Goal: Check status

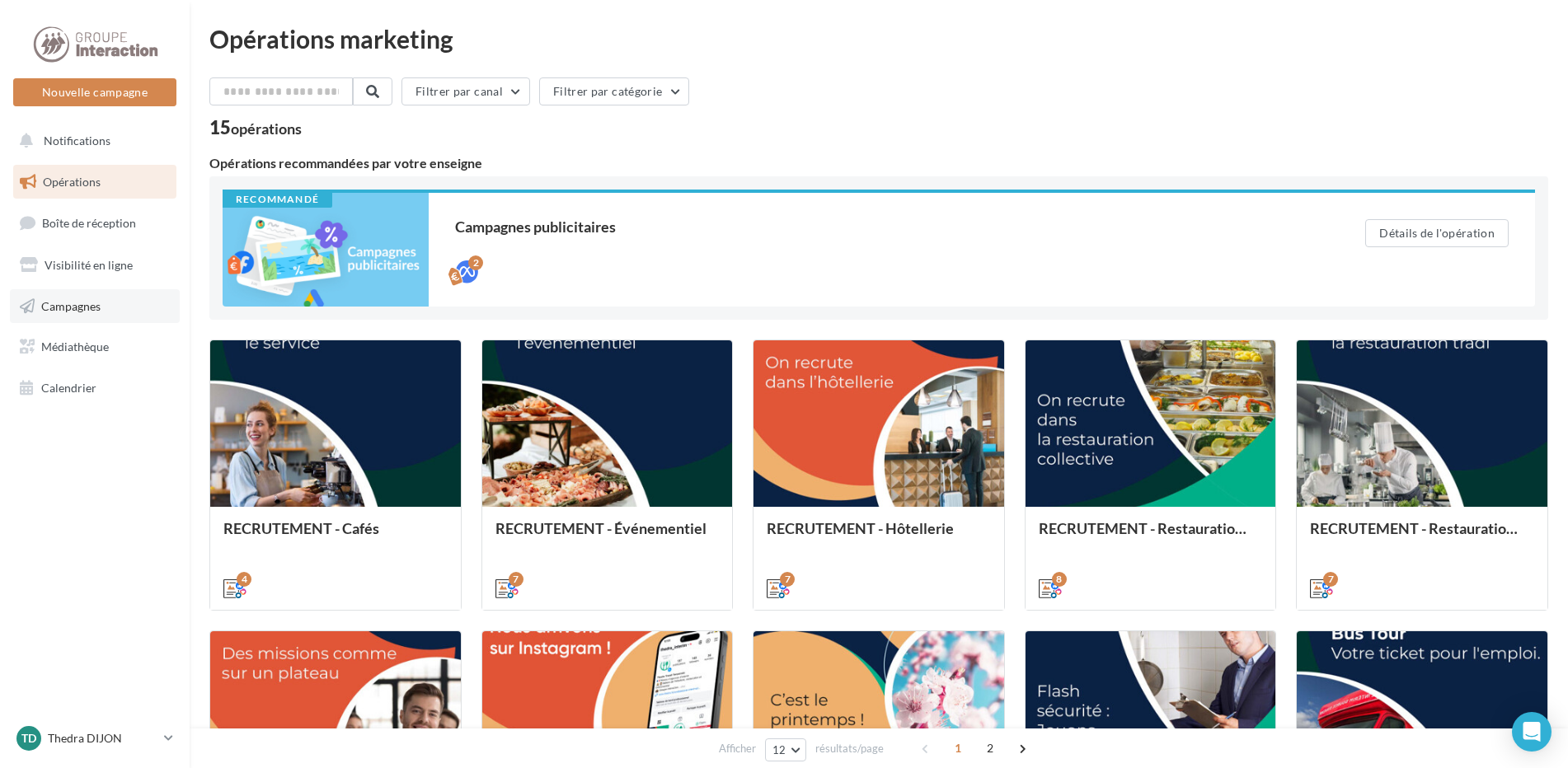
click at [100, 312] on span "Campagnes" at bounding box center [71, 305] width 60 height 14
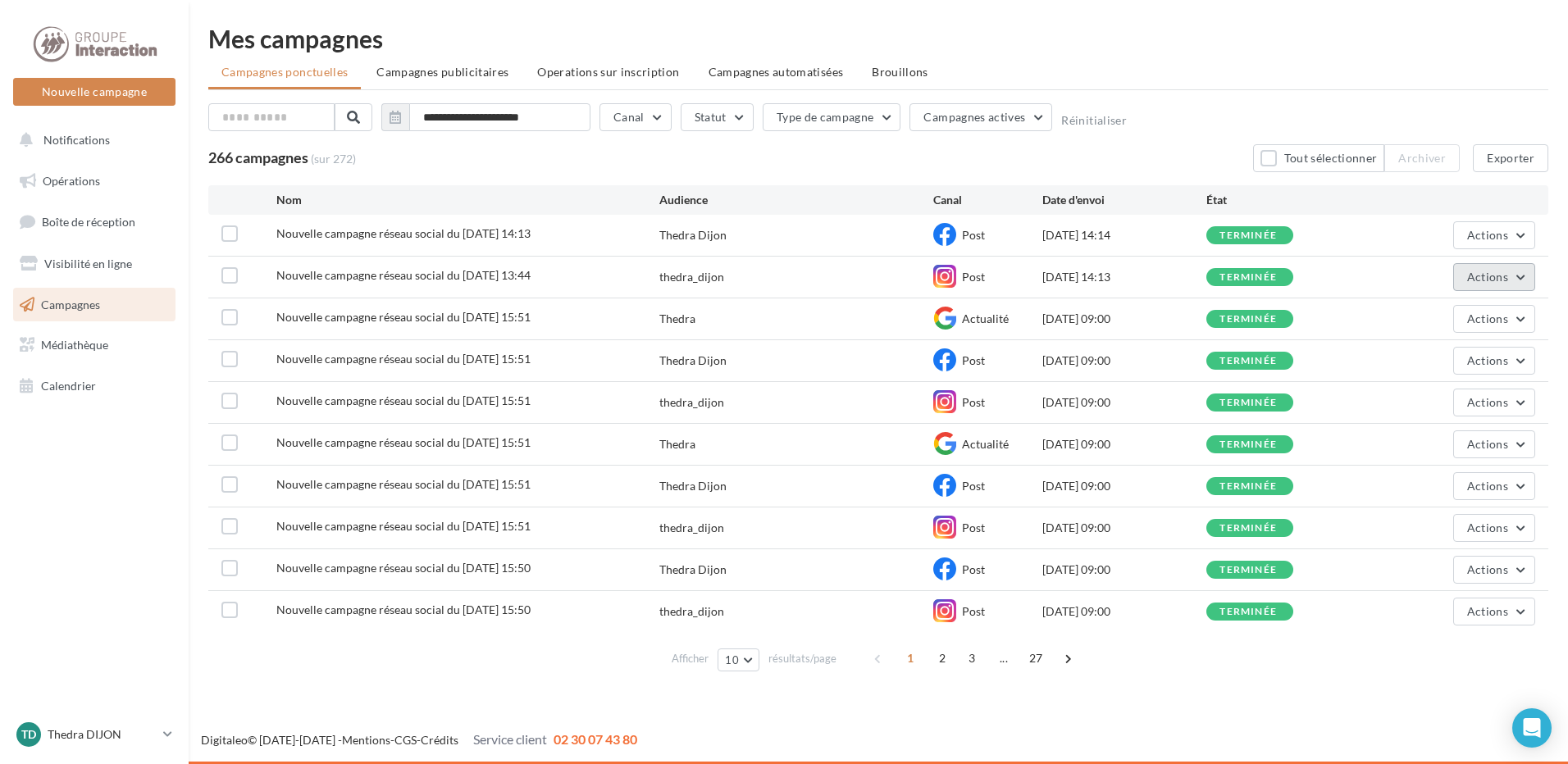
click at [1511, 281] on button "Actions" at bounding box center [1494, 277] width 82 height 28
click at [1488, 313] on button "Voir les résultats" at bounding box center [1453, 315] width 164 height 42
click at [1506, 250] on div "Nouvelle campagne réseau social du 01-10-2025 14:13 Thedra Dijon Post 01/10/202…" at bounding box center [878, 236] width 1340 height 41
click at [1506, 241] on span "Actions" at bounding box center [1488, 235] width 41 height 14
click at [1448, 273] on button "Voir les résultats" at bounding box center [1453, 273] width 164 height 42
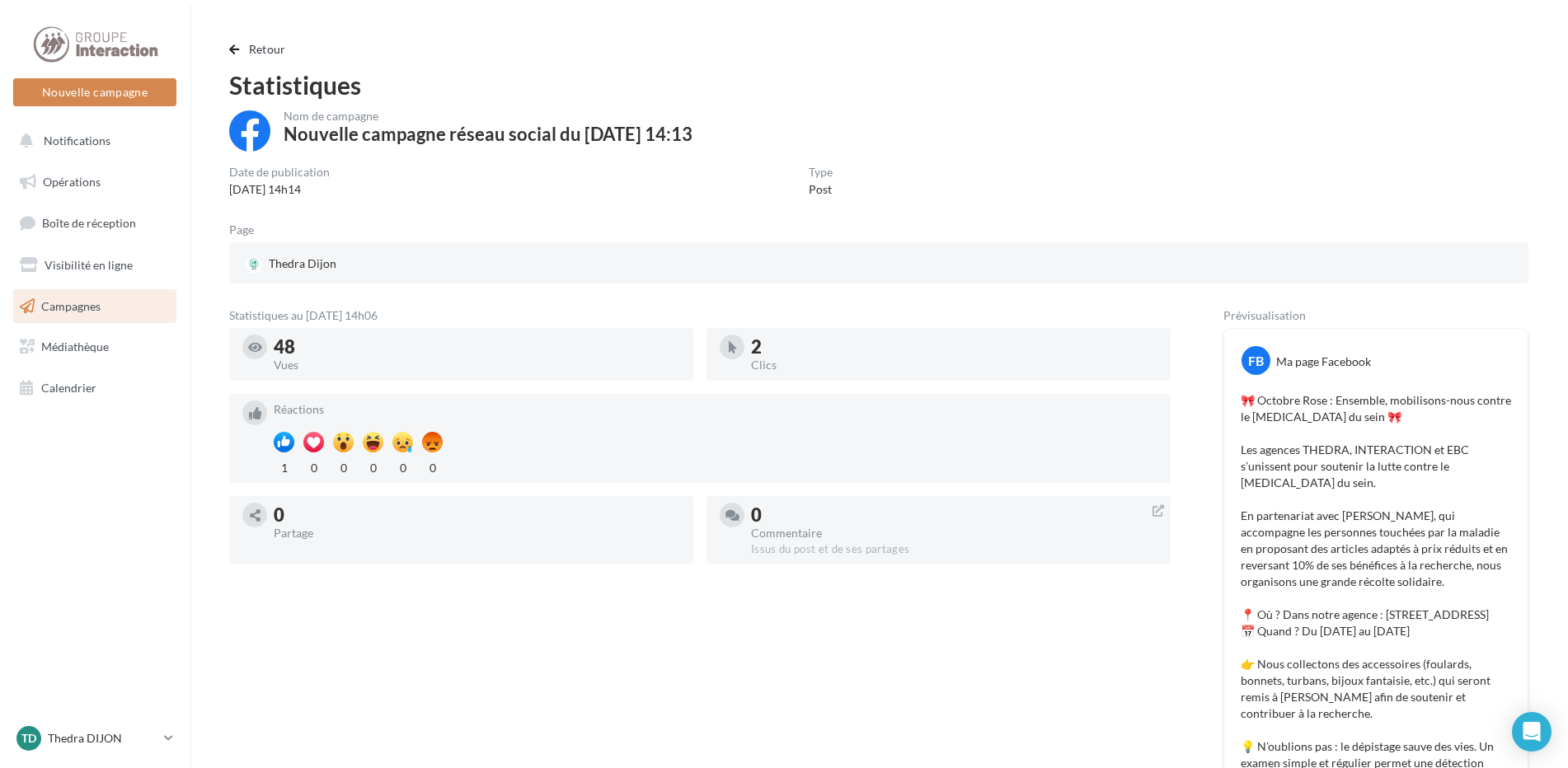
scroll to position [247, 0]
